Goal: Information Seeking & Learning: Understand process/instructions

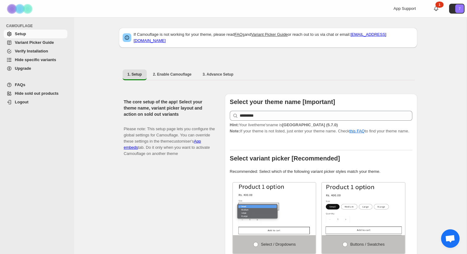
click at [49, 45] on span "Variant Picker Guide" at bounding box center [40, 43] width 51 height 6
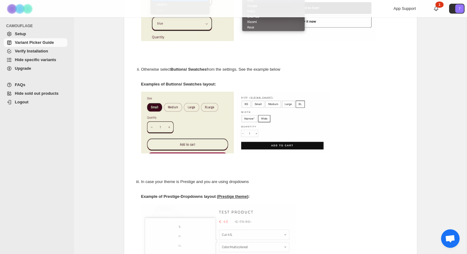
scroll to position [140, 0]
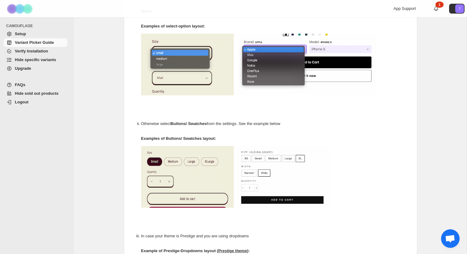
click at [26, 33] on span "Setup" at bounding box center [40, 34] width 51 height 6
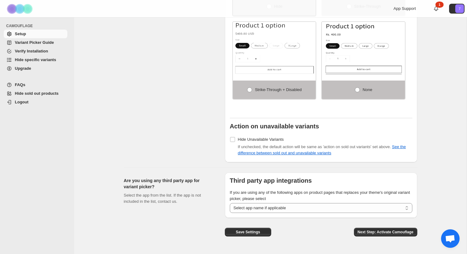
scroll to position [458, 0]
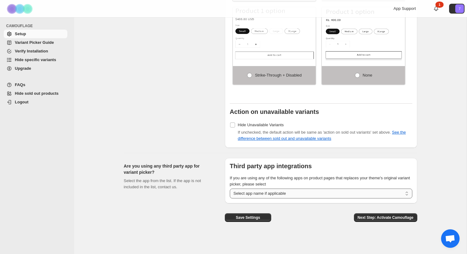
click at [250, 192] on select "**********" at bounding box center [321, 194] width 183 height 10
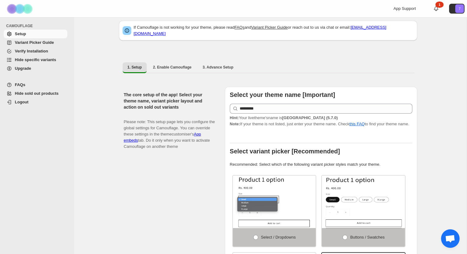
scroll to position [0, 0]
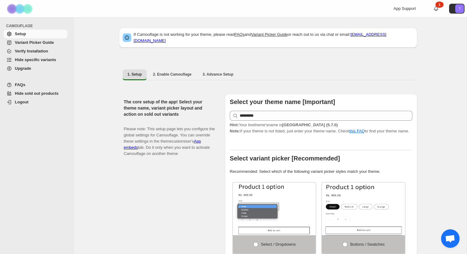
click at [24, 43] on span "Variant Picker Guide" at bounding box center [34, 42] width 39 height 5
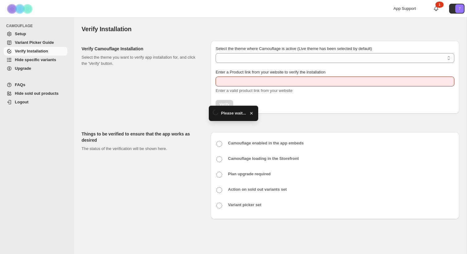
click at [33, 64] on link "Upgrade" at bounding box center [36, 68] width 64 height 9
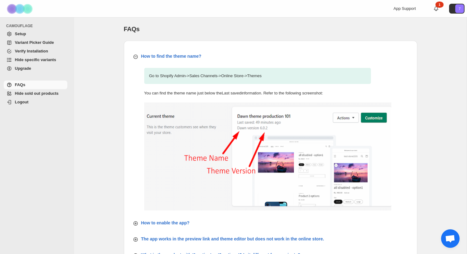
click at [405, 9] on span "App Support" at bounding box center [405, 8] width 22 height 5
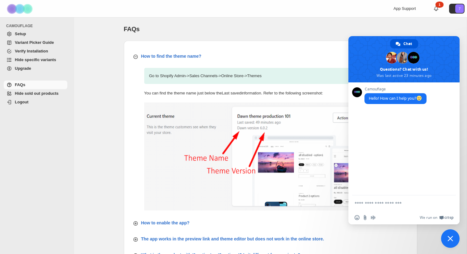
click at [396, 19] on div "FAQs. This page is ready FAQs" at bounding box center [271, 28] width 294 height 23
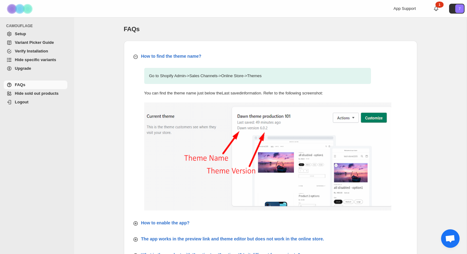
click at [81, 138] on div "FAQs. This page is ready FAQs How to find the theme name? Go to Shopify Admin -…" at bounding box center [270, 243] width 393 height 452
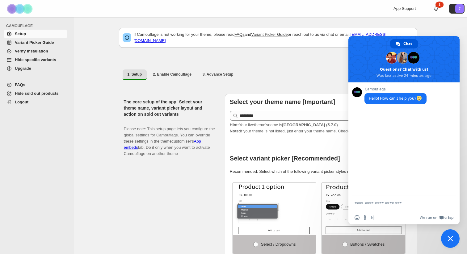
click at [447, 241] on span "Close chat" at bounding box center [450, 239] width 19 height 19
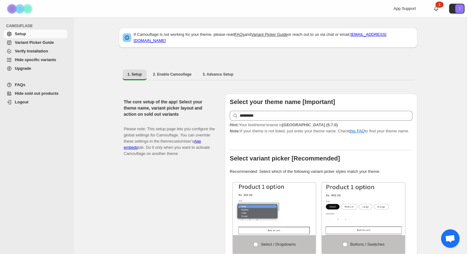
click at [22, 43] on span "Variant Picker Guide" at bounding box center [34, 42] width 39 height 5
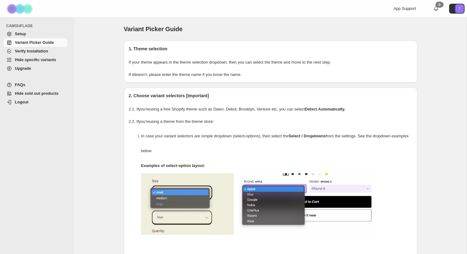
click at [22, 36] on span "Setup" at bounding box center [20, 34] width 11 height 5
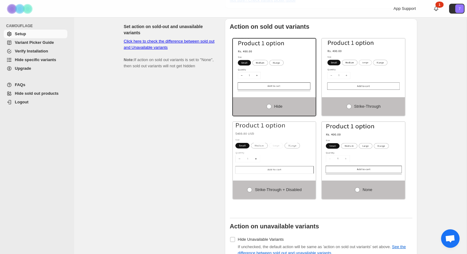
scroll to position [335, 0]
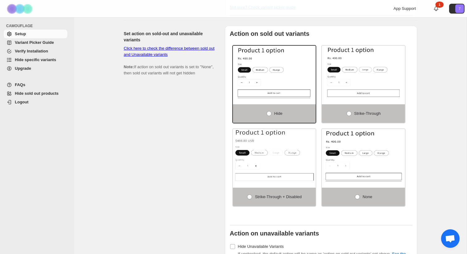
click at [192, 76] on div "Click here to check the difference between sold out and Unavailable variants No…" at bounding box center [169, 60] width 91 height 31
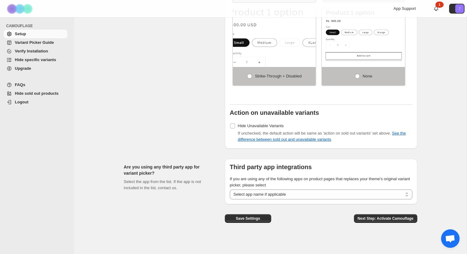
scroll to position [458, 0]
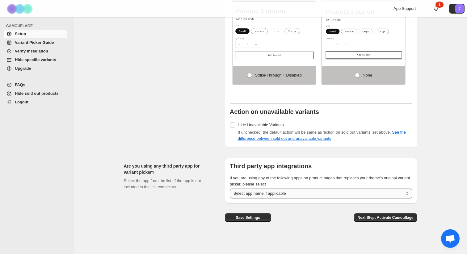
click at [270, 196] on select "**********" at bounding box center [321, 194] width 183 height 10
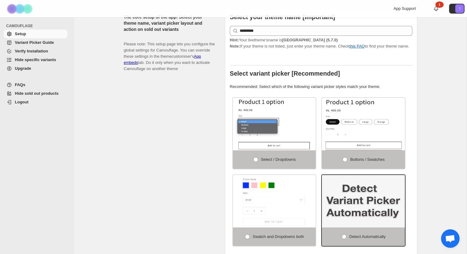
scroll to position [0, 0]
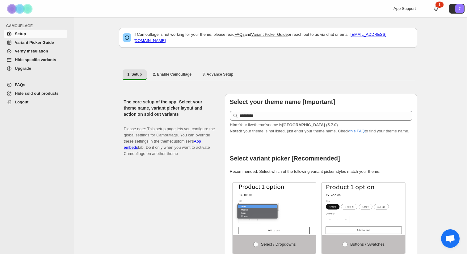
drag, startPoint x: 316, startPoint y: 94, endPoint x: 285, endPoint y: 3, distance: 95.9
